Goal: Task Accomplishment & Management: Complete application form

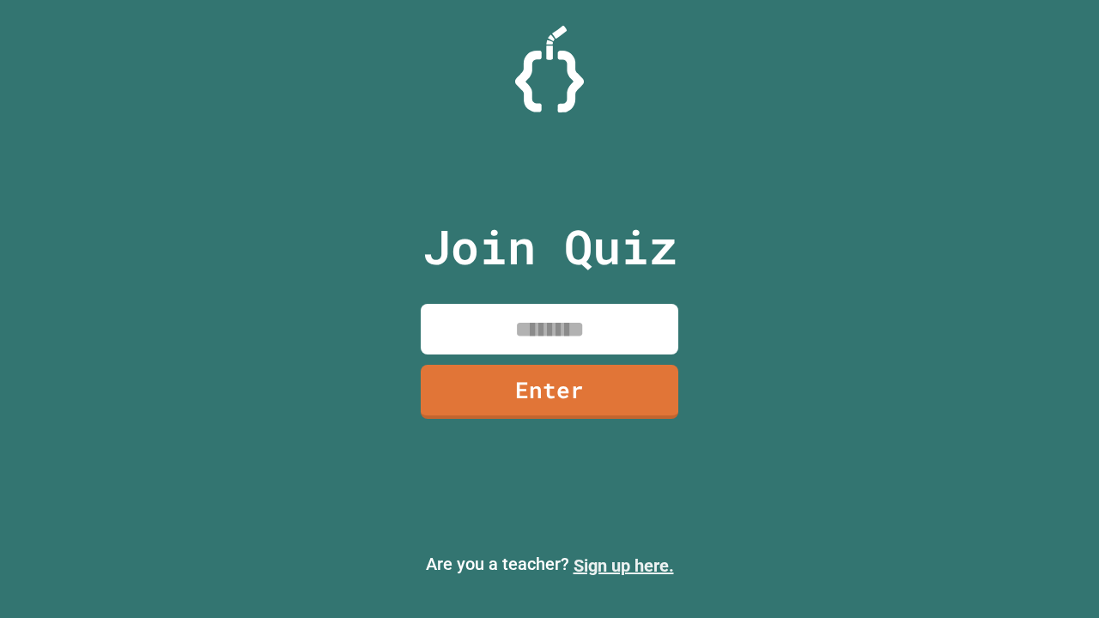
click at [623, 566] on link "Sign up here." at bounding box center [624, 566] width 100 height 21
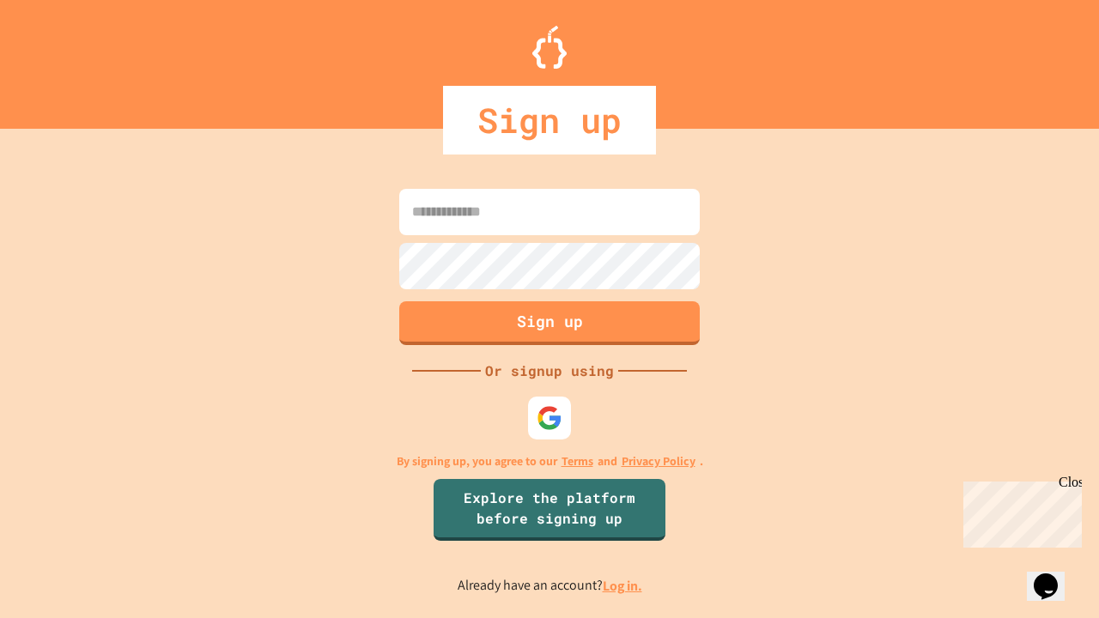
click at [623, 586] on link "Log in." at bounding box center [622, 586] width 39 height 18
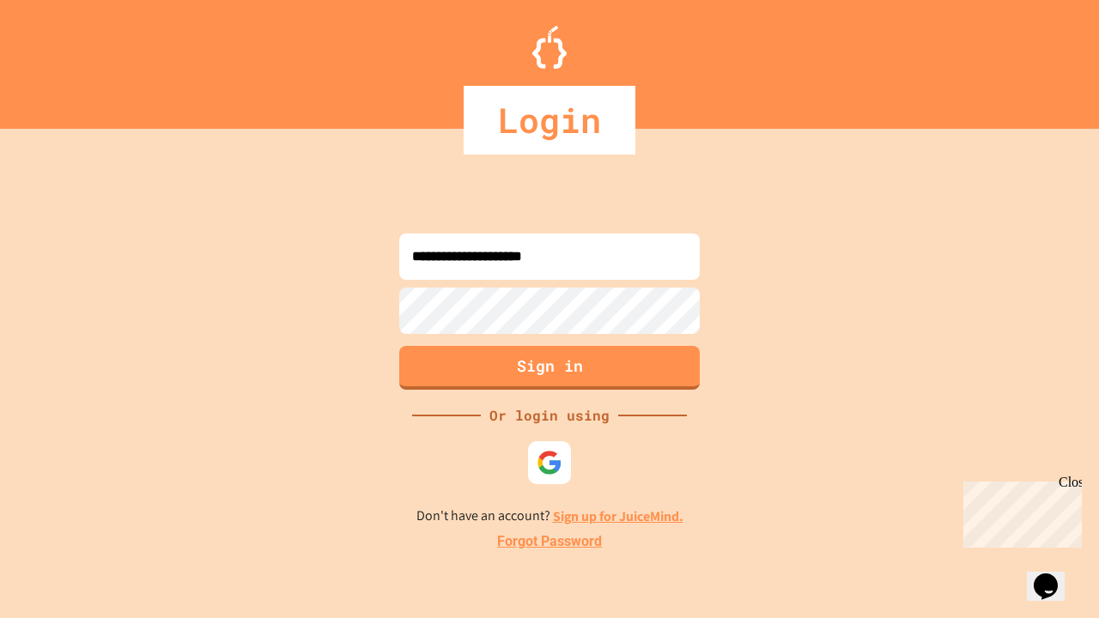
type input "**********"
